Goal: Transaction & Acquisition: Purchase product/service

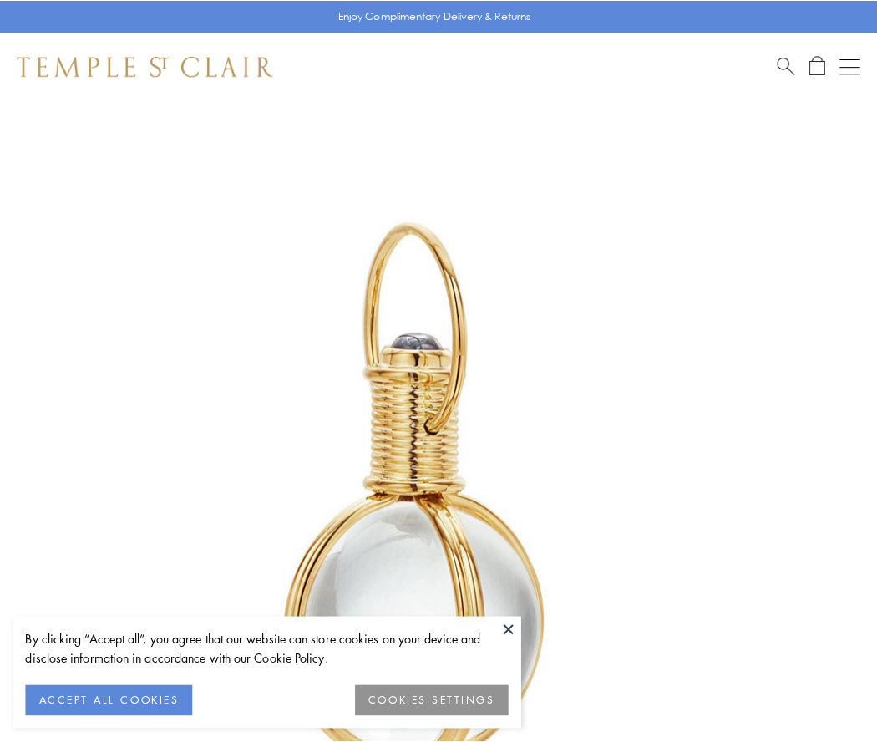
scroll to position [436, 0]
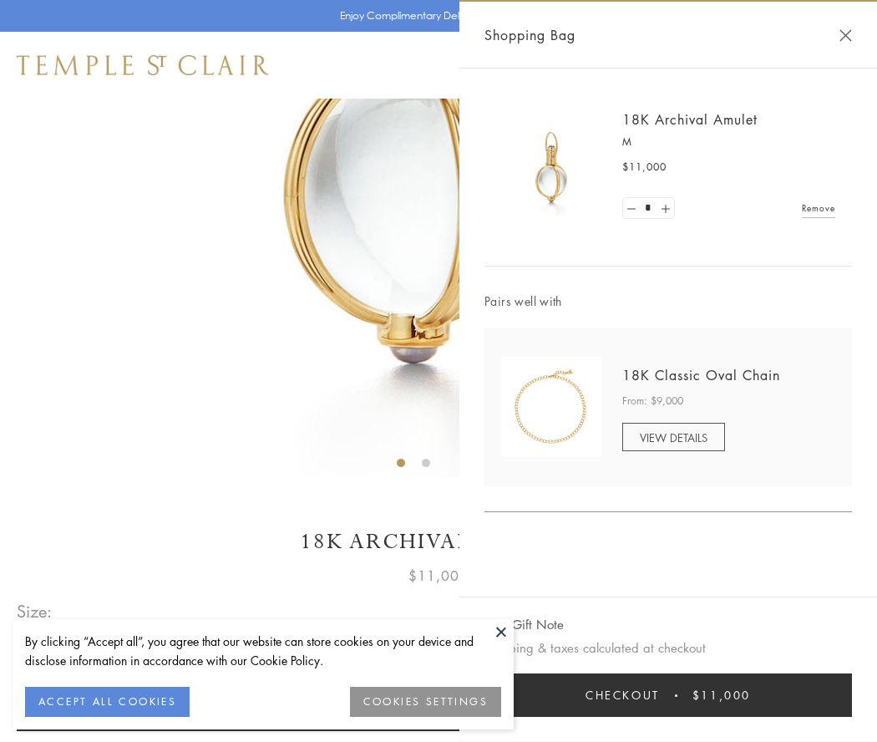
click at [668, 695] on button "Checkout $11,000" at bounding box center [669, 694] width 368 height 43
